Goal: Find specific page/section: Find specific page/section

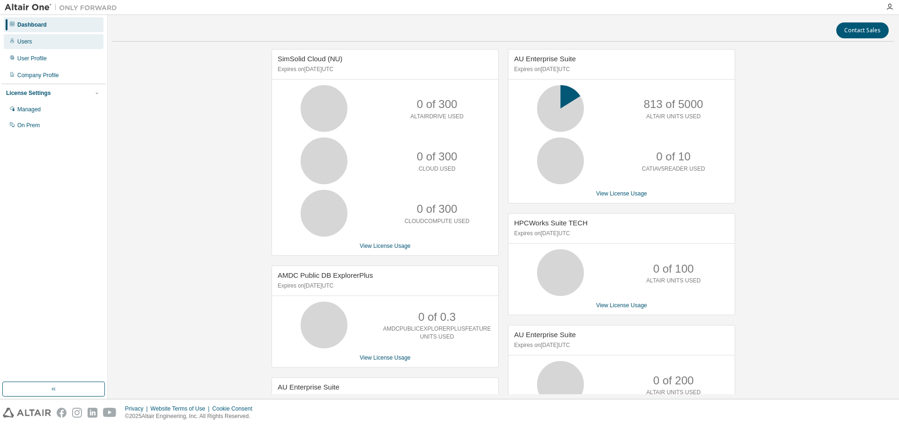
click at [31, 43] on div "Users" at bounding box center [54, 41] width 100 height 15
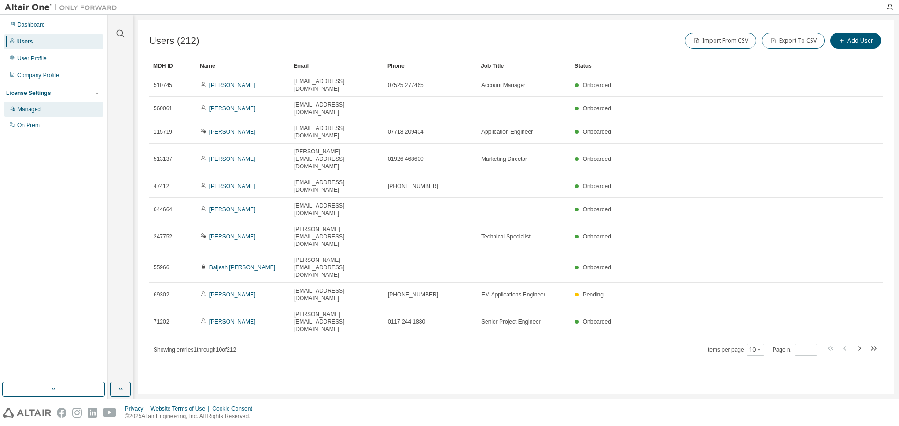
click at [32, 111] on div "Managed" at bounding box center [28, 109] width 23 height 7
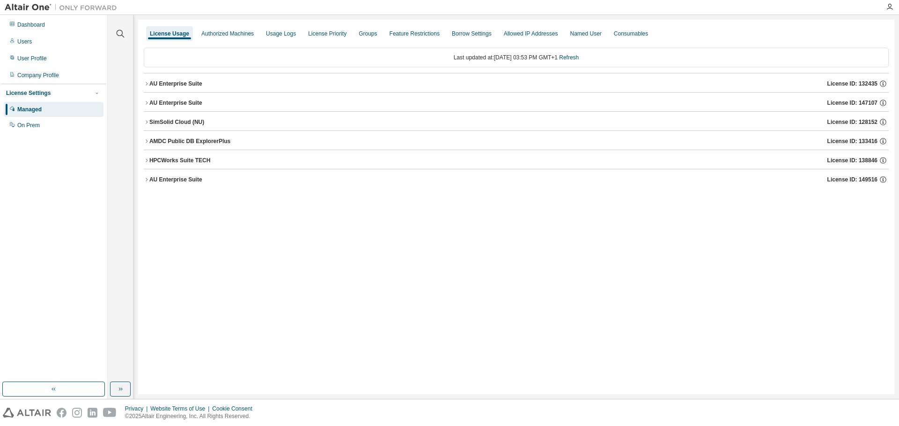
click at [145, 84] on icon "button" at bounding box center [147, 84] width 6 height 6
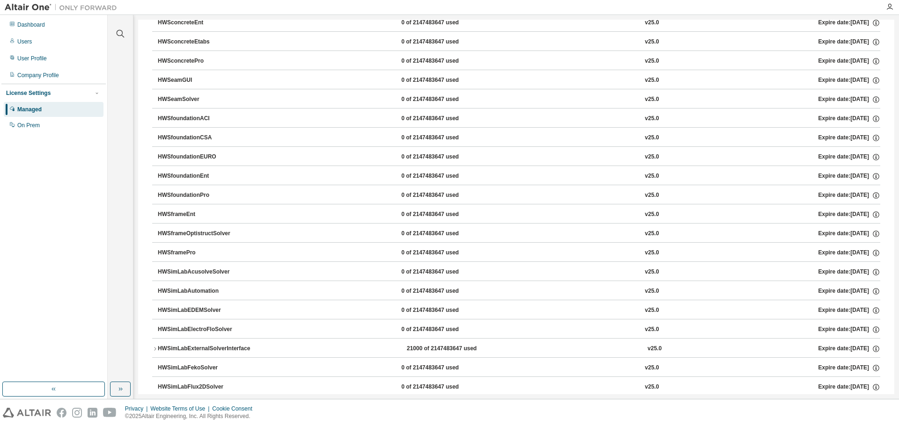
scroll to position [6181, 0]
